Goal: Navigation & Orientation: Understand site structure

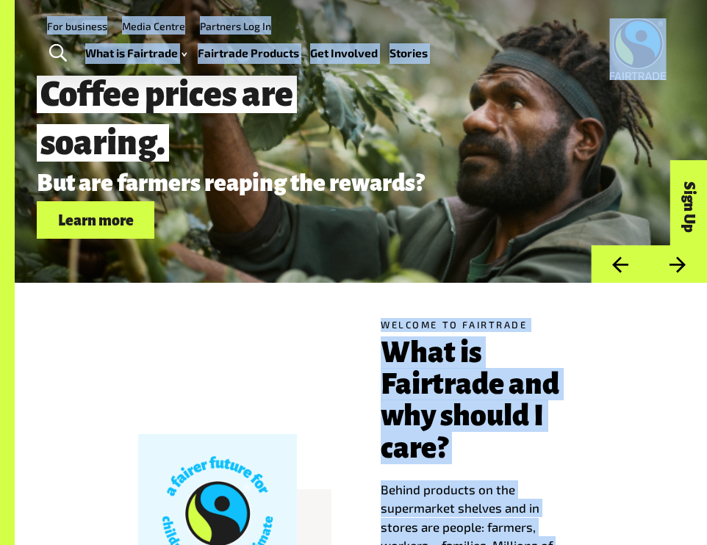
drag, startPoint x: 211, startPoint y: 497, endPoint x: -40, endPoint y: 370, distance: 280.7
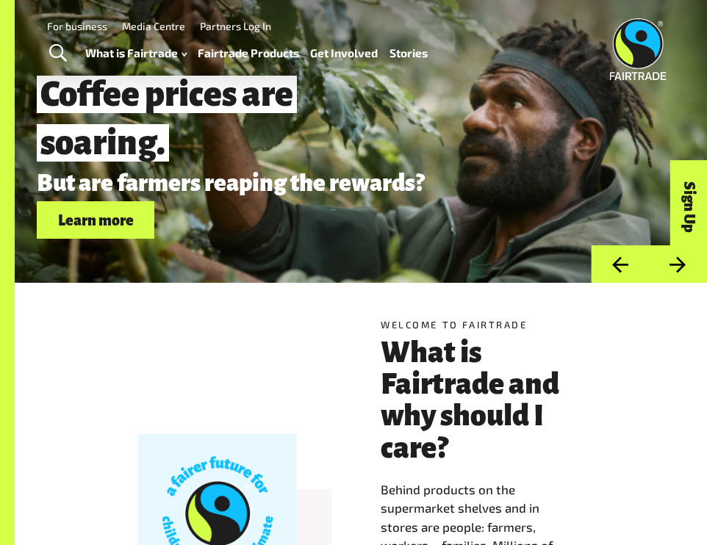
click at [113, 393] on div "Welcome to Fairtrade What is Fairtrade and why should I care? Behind products o…" at bounding box center [360, 513] width 529 height 391
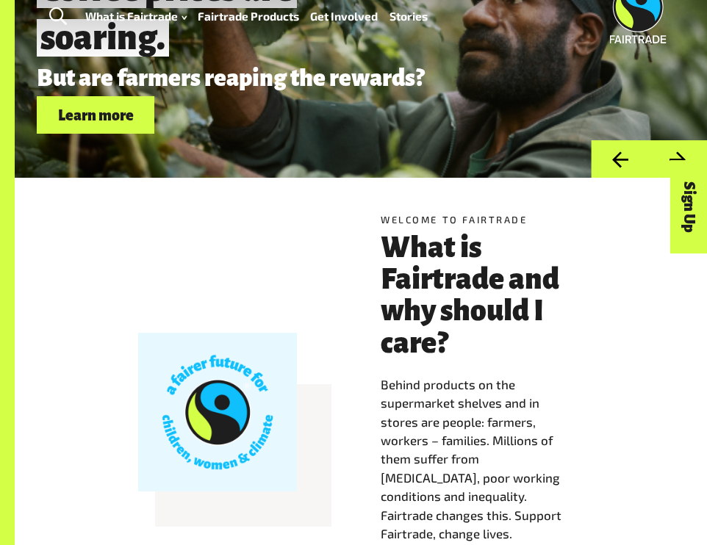
scroll to position [112, 0]
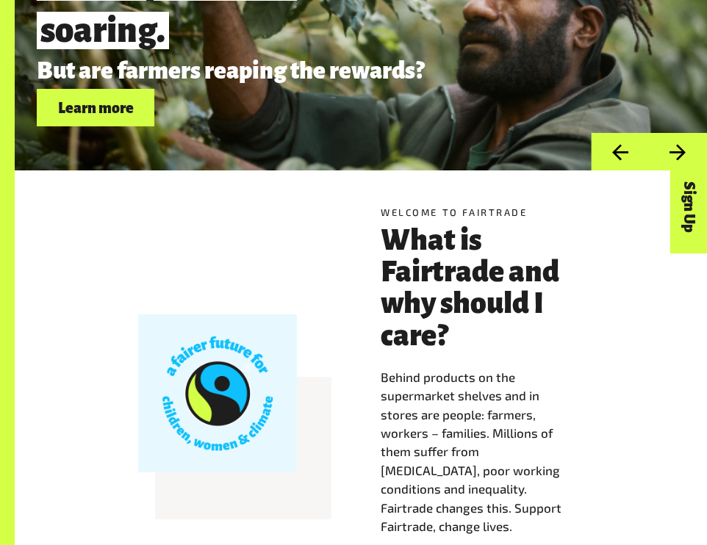
click at [186, 376] on div at bounding box center [217, 393] width 159 height 159
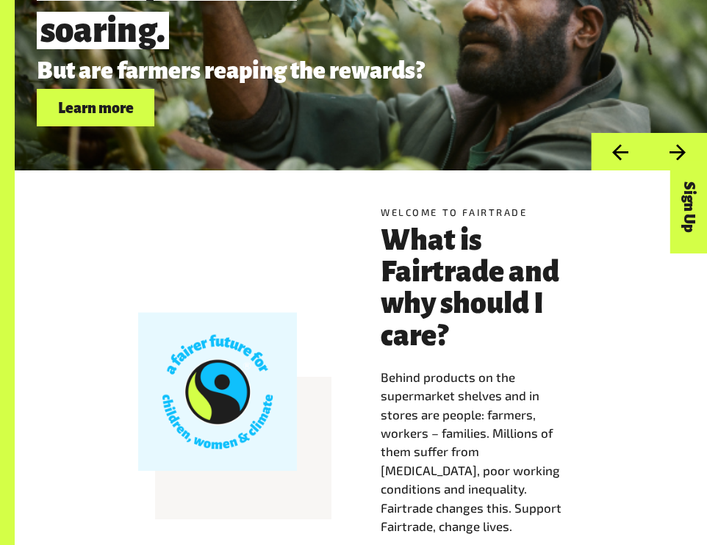
click at [186, 376] on div at bounding box center [217, 391] width 159 height 159
drag, startPoint x: 186, startPoint y: 376, endPoint x: 265, endPoint y: 426, distance: 94.2
click at [267, 427] on div at bounding box center [217, 391] width 159 height 159
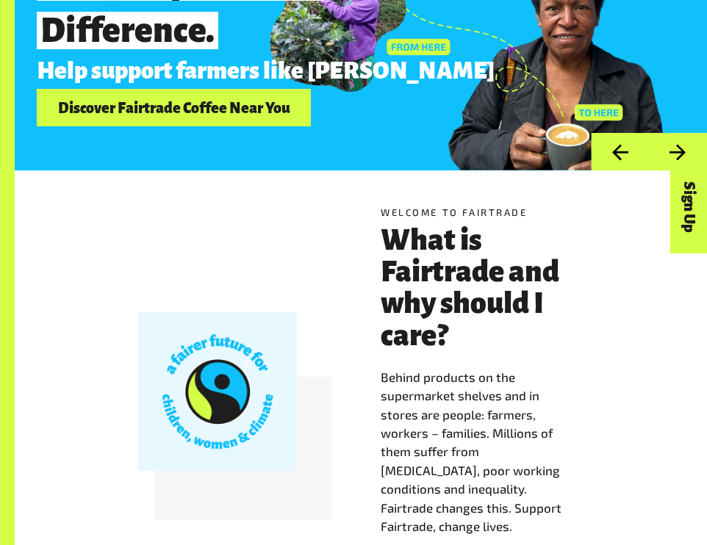
click at [265, 426] on div at bounding box center [217, 391] width 159 height 159
drag, startPoint x: 265, startPoint y: 426, endPoint x: 148, endPoint y: 367, distance: 131.1
click at [148, 366] on div at bounding box center [217, 391] width 159 height 159
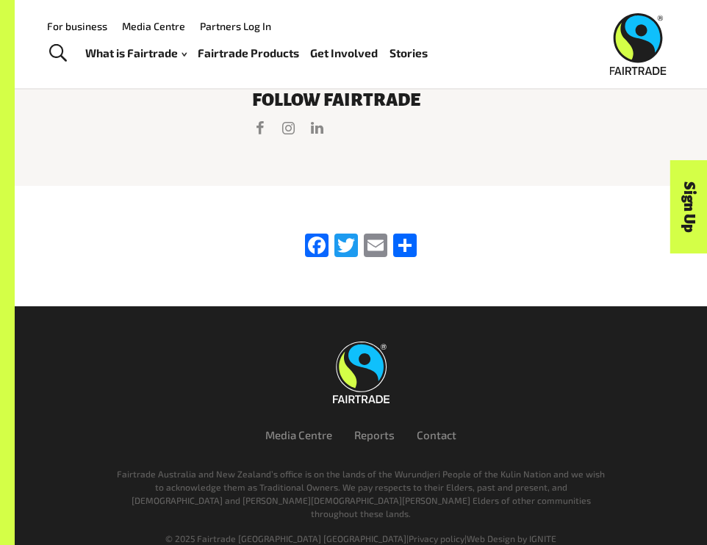
scroll to position [2771, 0]
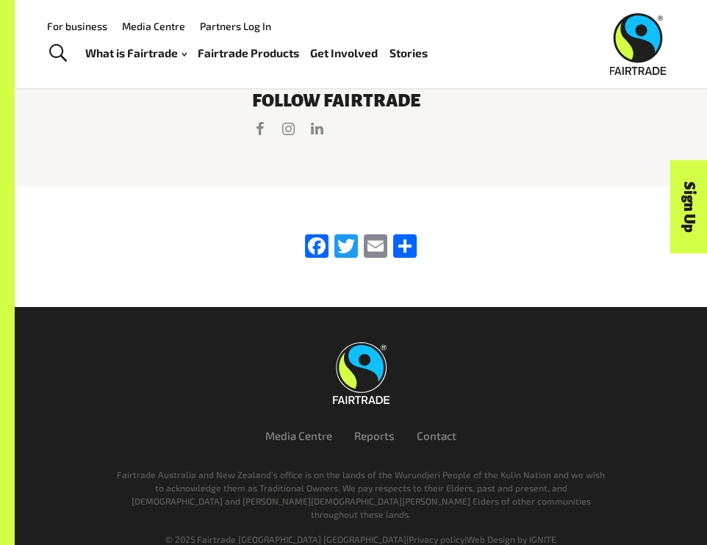
click at [356, 351] on img at bounding box center [361, 373] width 57 height 62
